Goal: Task Accomplishment & Management: Use online tool/utility

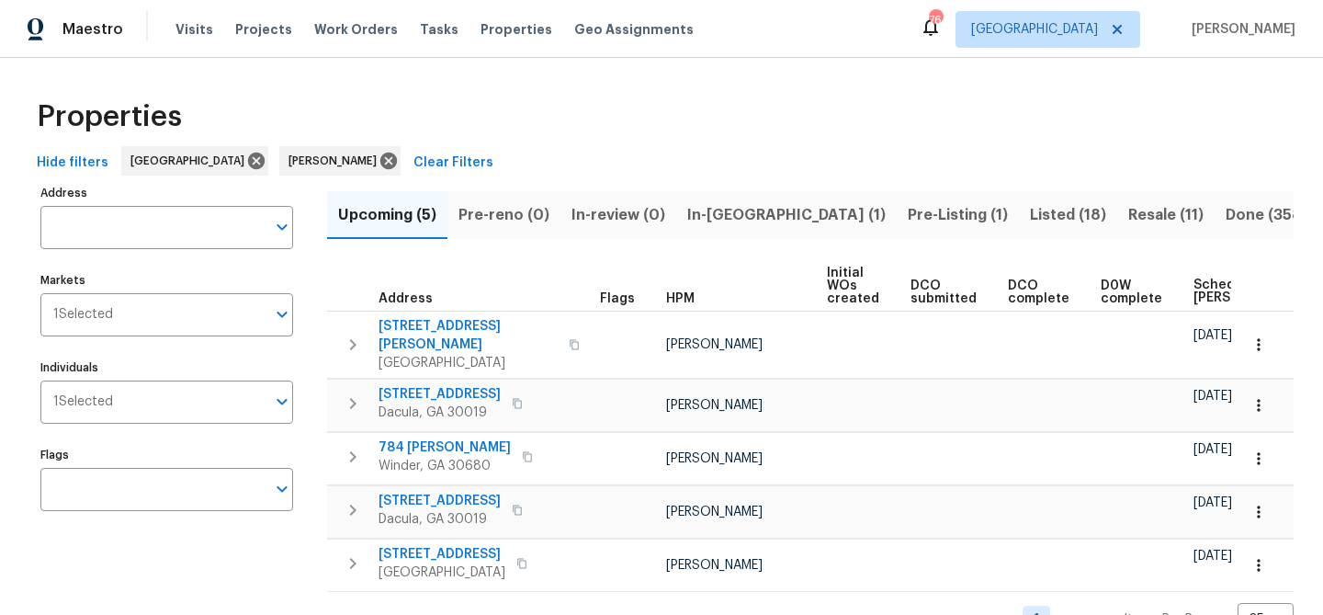
scroll to position [34, 0]
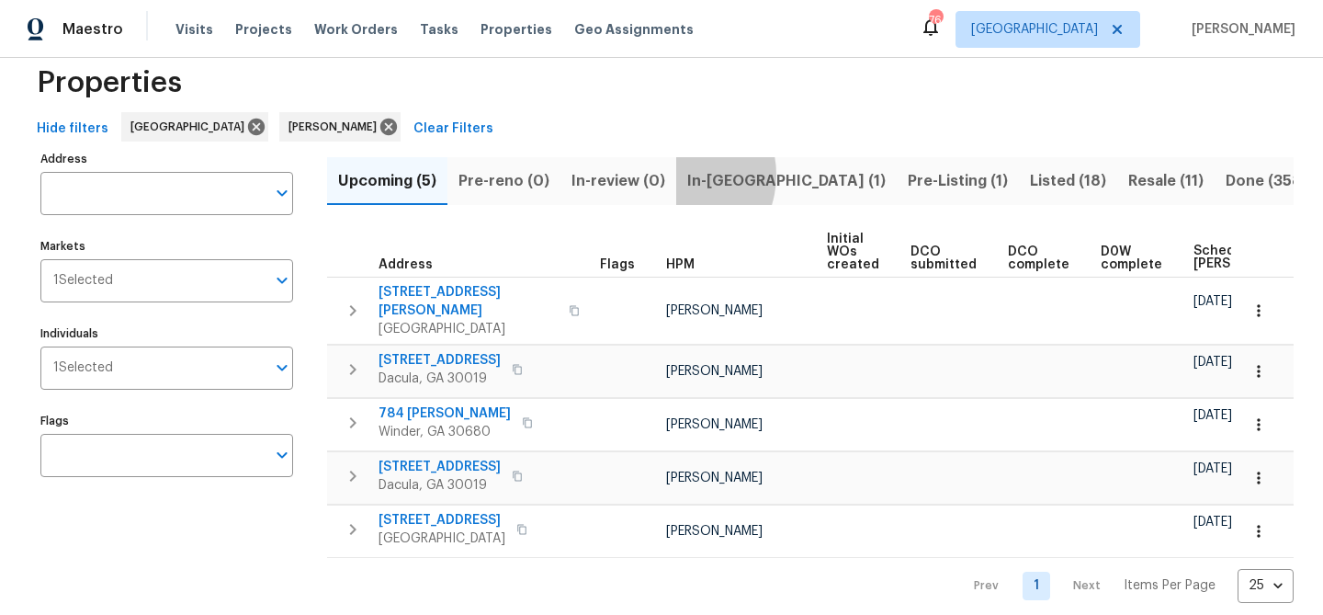
click at [676, 175] on button "In-[GEOGRAPHIC_DATA] (1)" at bounding box center [786, 181] width 220 height 48
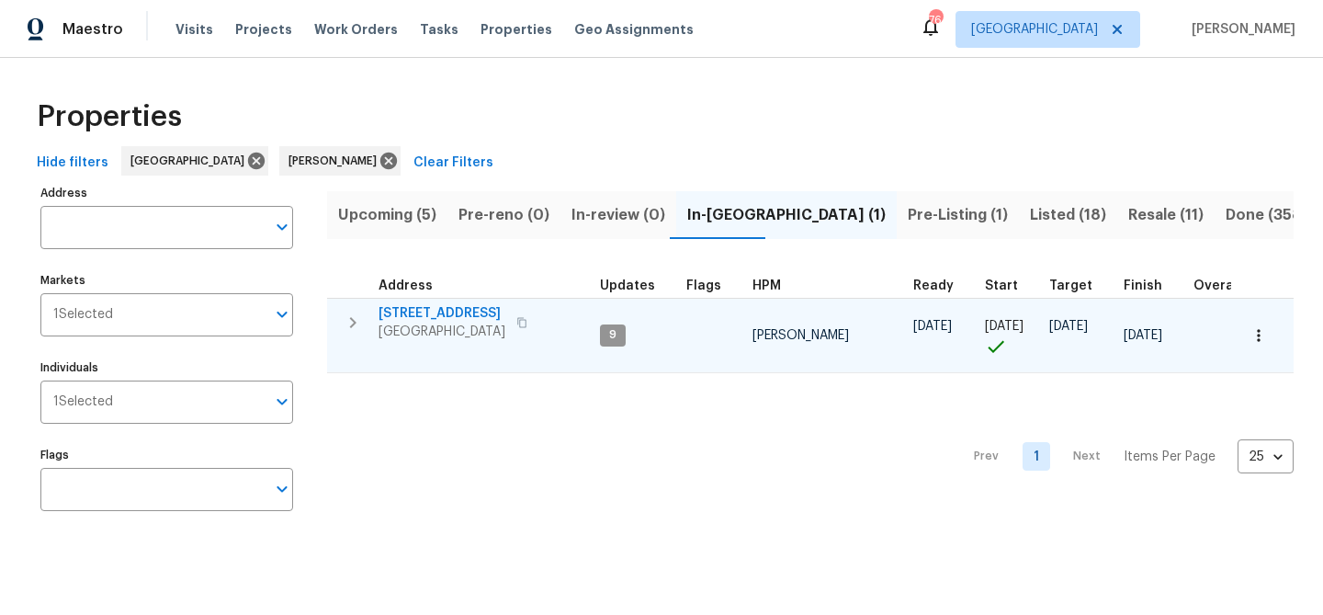
click at [452, 311] on span "201 Cedar Rock Trce" at bounding box center [441, 313] width 127 height 18
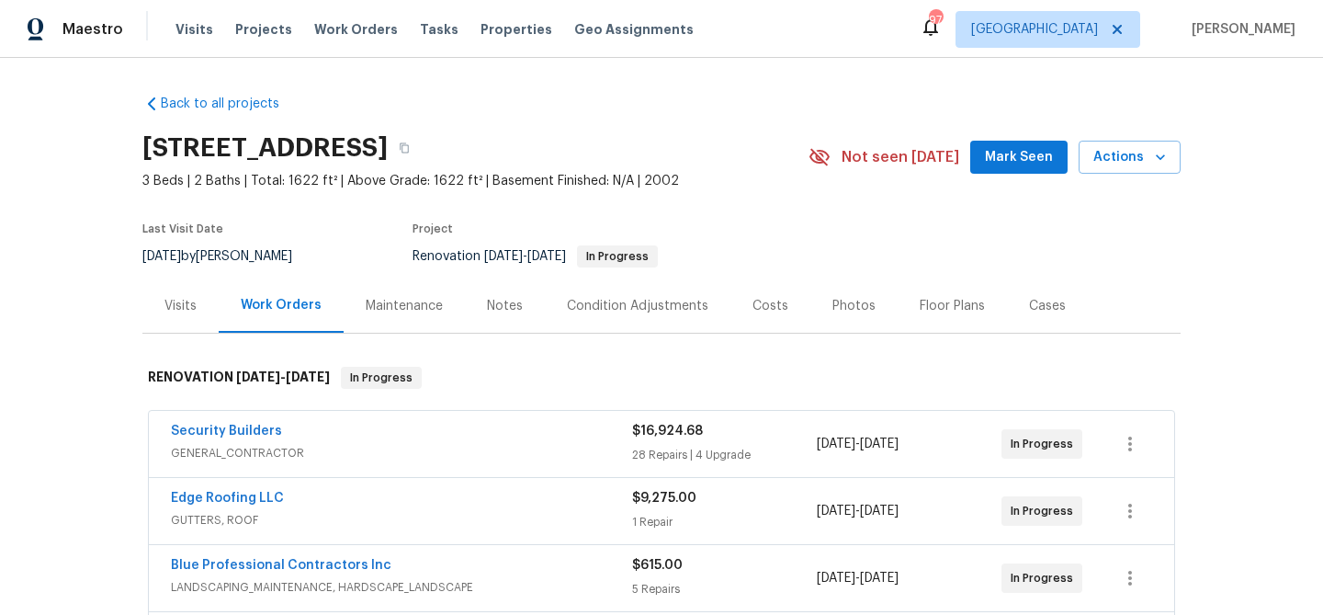
click at [1044, 169] on button "Mark Seen" at bounding box center [1018, 158] width 97 height 34
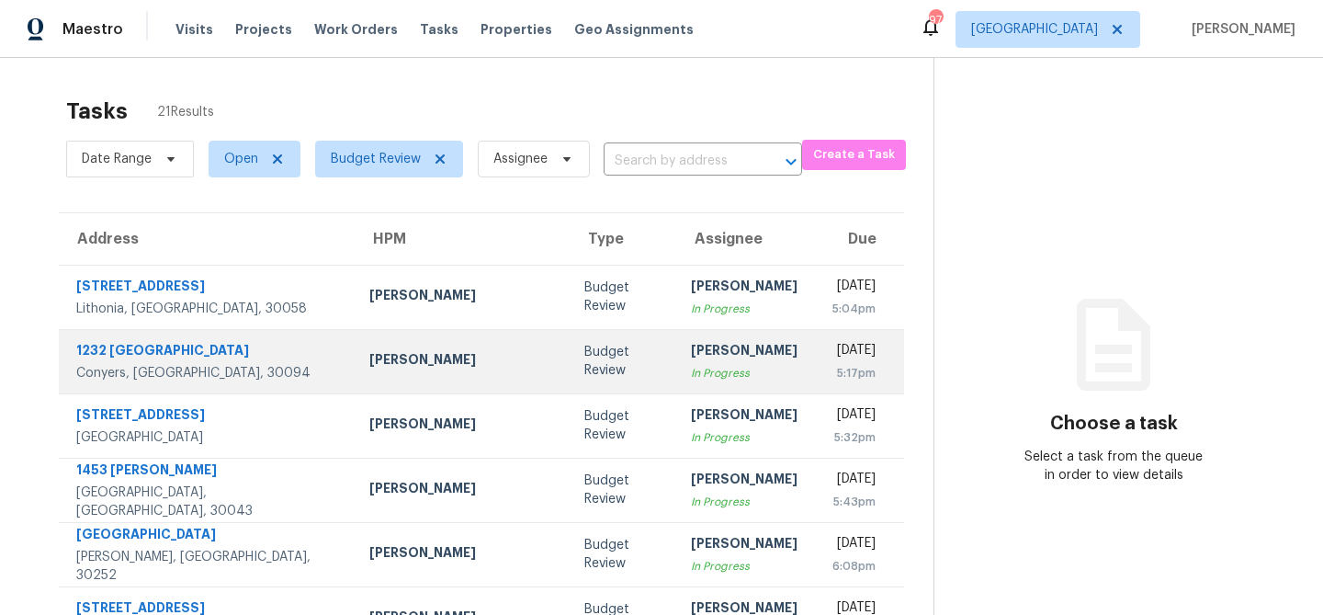
scroll to position [342, 0]
